Goal: Communication & Community: Share content

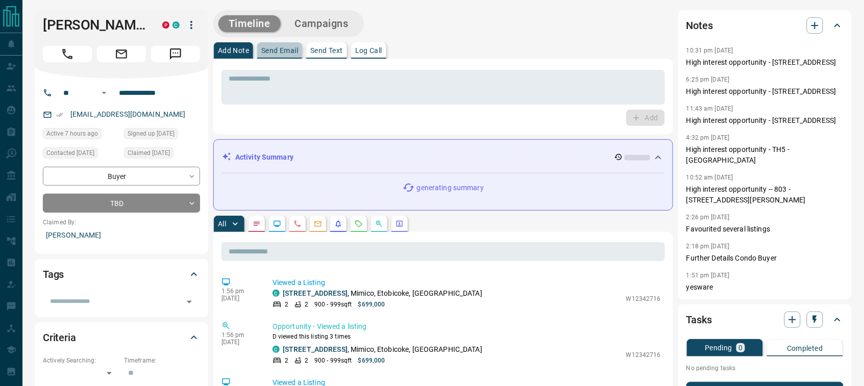
click at [299, 55] on button "Send Email" at bounding box center [279, 50] width 45 height 16
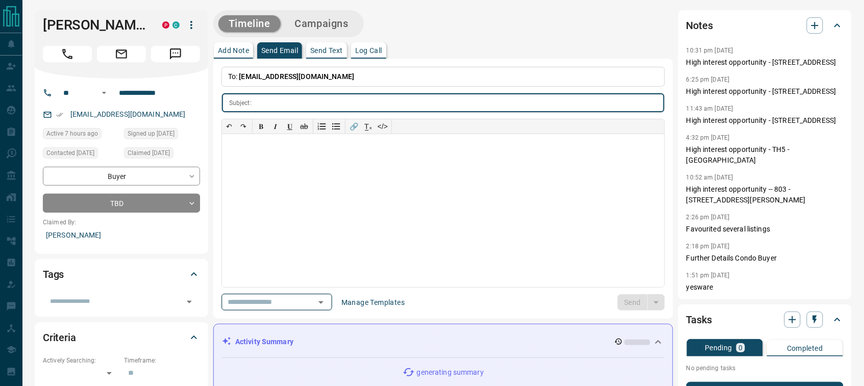
drag, startPoint x: 338, startPoint y: 305, endPoint x: 335, endPoint y: 295, distance: 10.2
click at [327, 304] on icon "Open" at bounding box center [321, 302] width 12 height 12
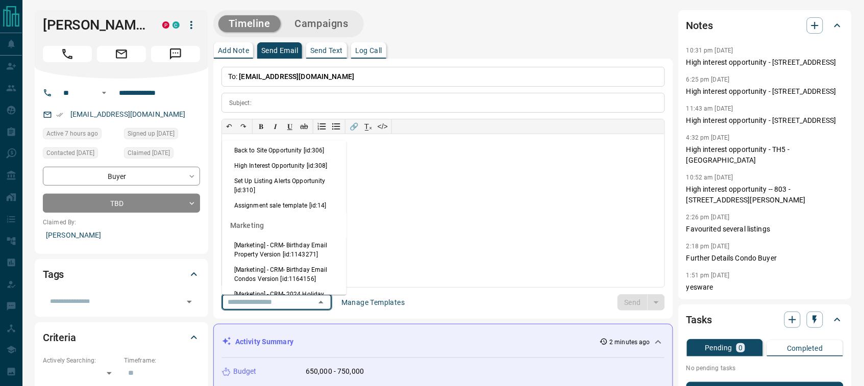
scroll to position [1068, 0]
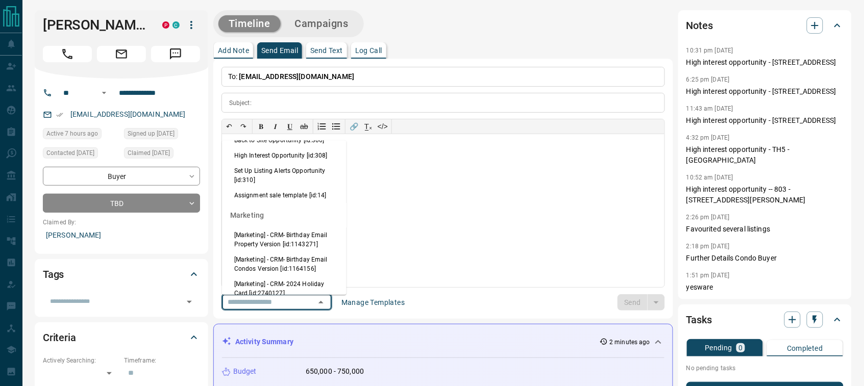
click at [258, 163] on li "High Interest Opportunity [id:308]" at bounding box center [284, 155] width 124 height 15
type input "**********"
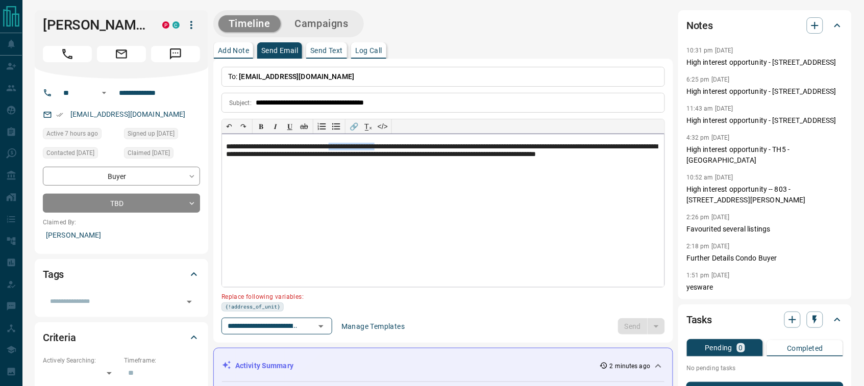
drag, startPoint x: 409, startPoint y: 148, endPoint x: 354, endPoint y: 144, distance: 55.8
click at [354, 144] on p "**********" at bounding box center [443, 156] width 434 height 27
paste div
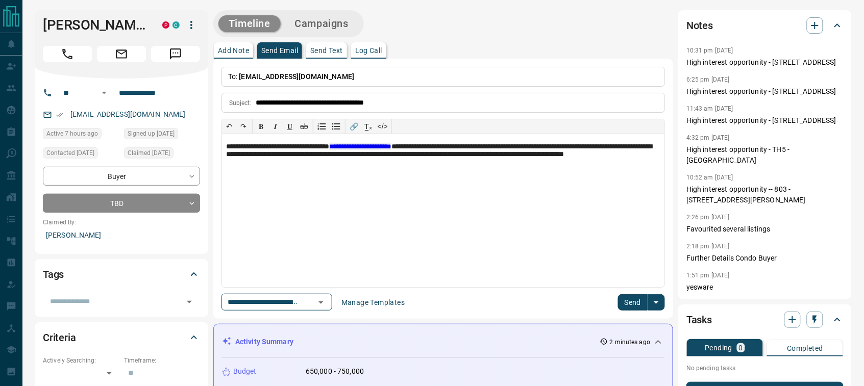
click at [620, 309] on button "Send" at bounding box center [633, 302] width 30 height 16
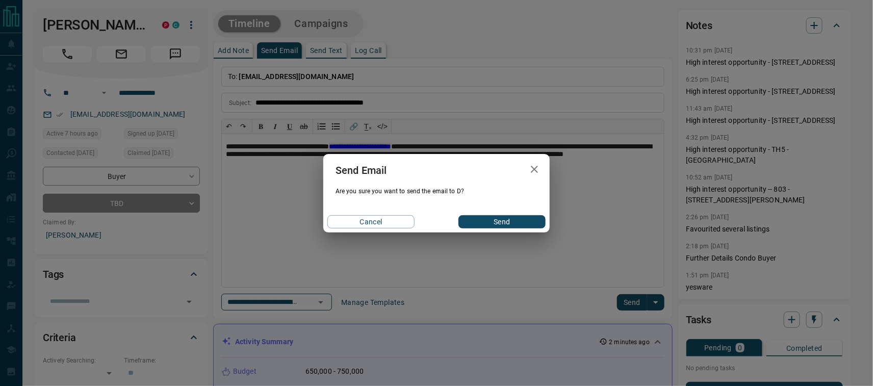
click at [493, 229] on div "Cancel Send" at bounding box center [436, 221] width 227 height 21
click at [495, 220] on button "Send" at bounding box center [502, 221] width 87 height 13
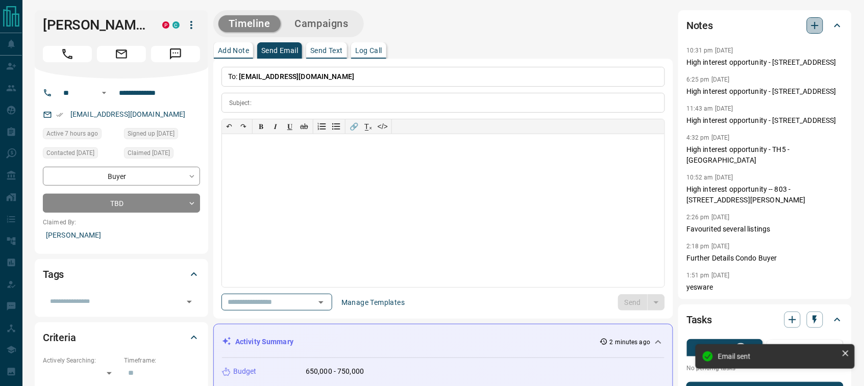
click at [812, 26] on icon "button" at bounding box center [814, 25] width 7 height 7
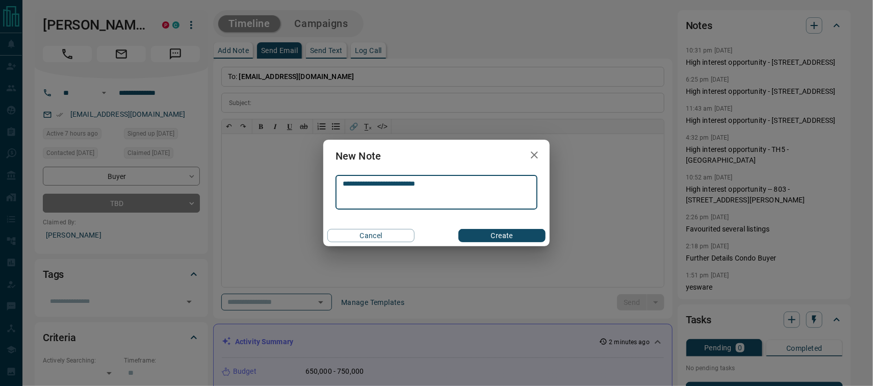
drag, startPoint x: 502, startPoint y: 182, endPoint x: 495, endPoint y: 187, distance: 7.7
type textarea "**********"
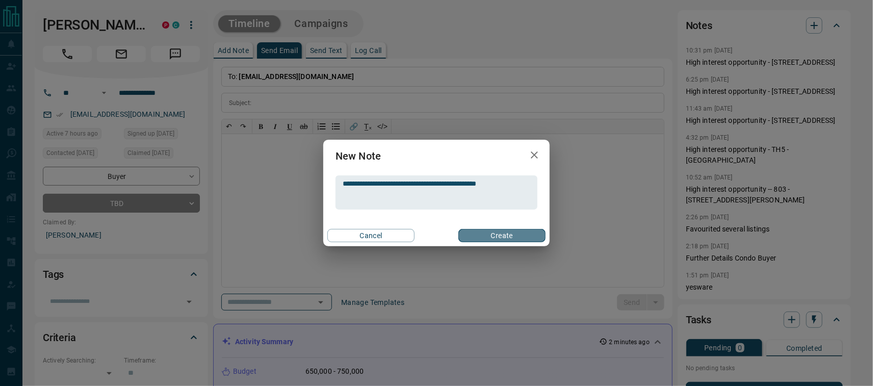
click at [493, 235] on button "Create" at bounding box center [502, 235] width 87 height 13
